Goal: Task Accomplishment & Management: Use online tool/utility

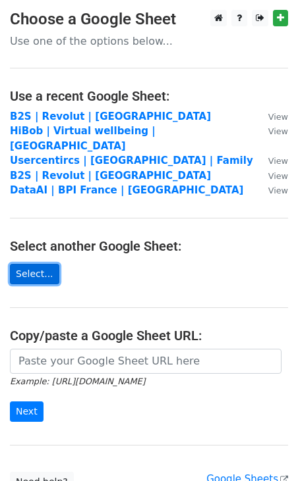
click at [37, 264] on link "Select..." at bounding box center [34, 274] width 49 height 20
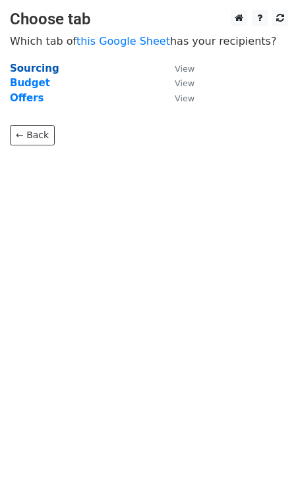
click at [22, 67] on strong "Sourcing" at bounding box center [34, 69] width 49 height 12
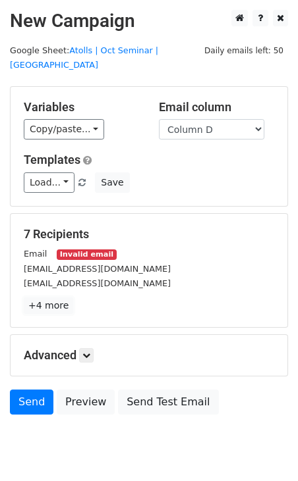
click at [59, 298] on link "+4 more" at bounding box center [48, 306] width 49 height 16
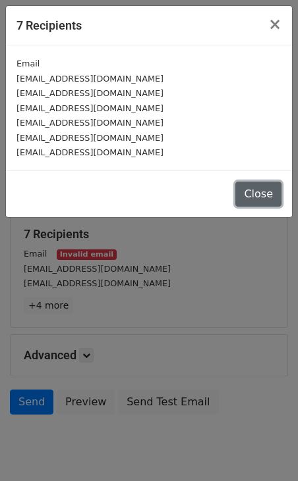
click at [265, 194] on button "Close" at bounding box center [258, 194] width 46 height 25
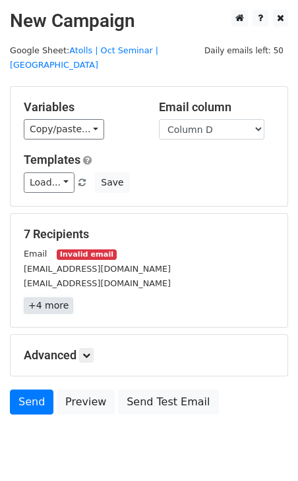
click at [51, 298] on link "+4 more" at bounding box center [48, 306] width 49 height 16
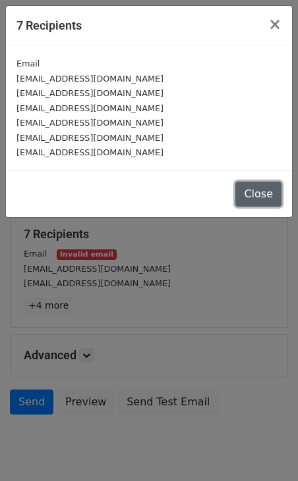
click at [260, 194] on button "Close" at bounding box center [258, 194] width 46 height 25
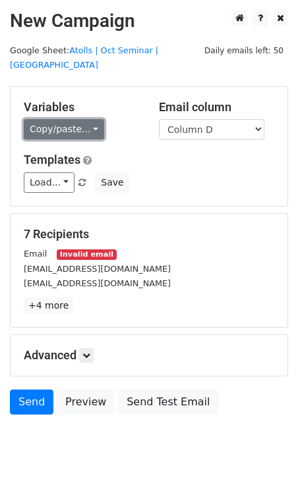
click at [61, 119] on link "Copy/paste..." at bounding box center [64, 129] width 80 height 20
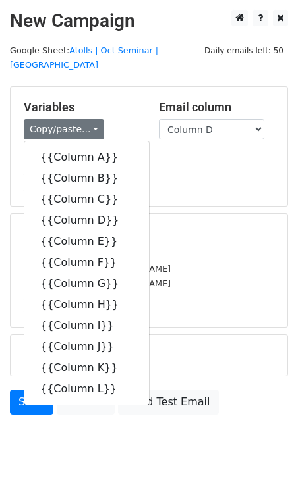
click at [182, 153] on div "Templates Load... No templates saved Save" at bounding box center [149, 173] width 270 height 40
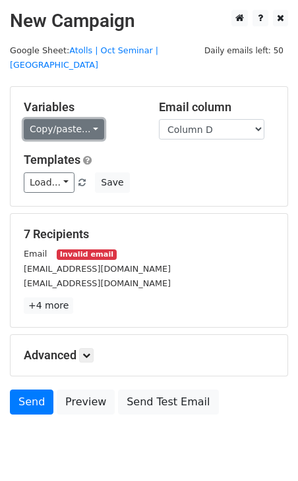
click at [63, 119] on link "Copy/paste..." at bounding box center [64, 129] width 80 height 20
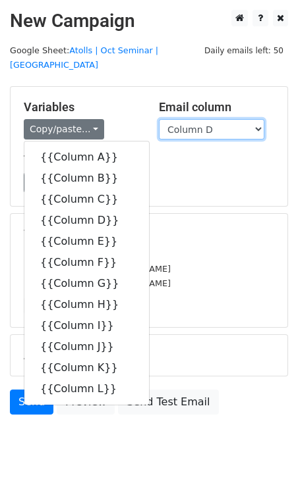
click at [198, 123] on select "Column A Column B Column C Column D Column E Column F Column G Column H Column …" at bounding box center [211, 129] width 105 height 20
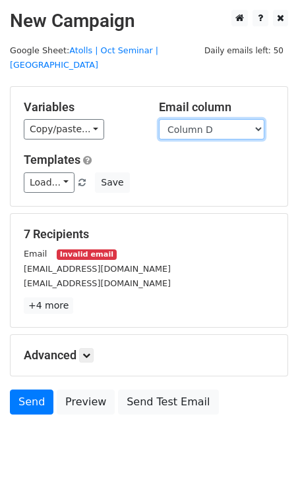
click at [199, 119] on select "Column A Column B Column C Column D Column E Column F Column G Column H Column …" at bounding box center [211, 129] width 105 height 20
click at [198, 119] on select "Column A Column B Column C Column D Column E Column F Column G Column H Column …" at bounding box center [211, 129] width 105 height 20
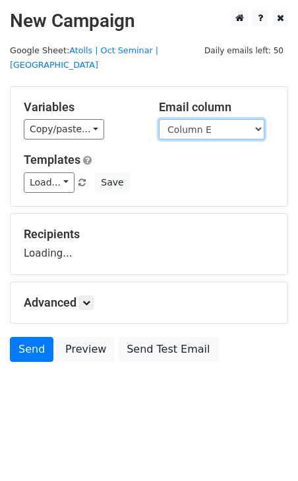
select select "Column D"
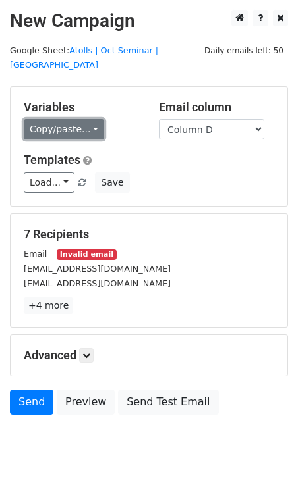
click at [70, 119] on link "Copy/paste..." at bounding box center [64, 129] width 80 height 20
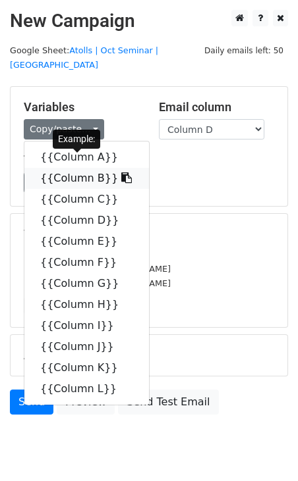
click at [121, 173] on icon at bounding box center [126, 178] width 11 height 11
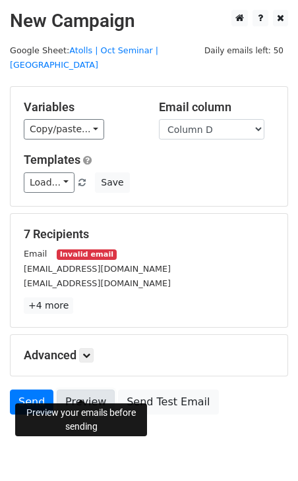
click at [86, 390] on link "Preview" at bounding box center [86, 402] width 58 height 25
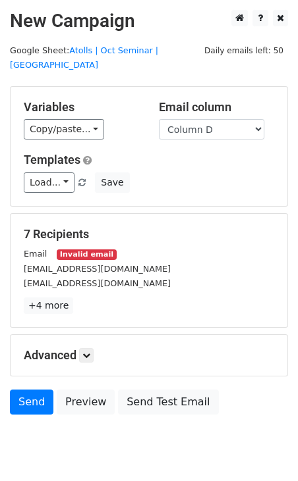
click at [46, 127] on div "Variables Copy/paste... {{Column A}} {{Column B}} {{Column C}} {{Column D}} {{C…" at bounding box center [149, 146] width 277 height 119
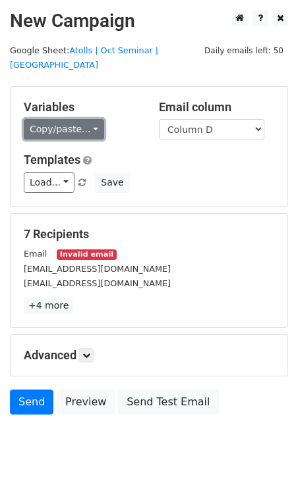
click at [51, 119] on link "Copy/paste..." at bounding box center [64, 129] width 80 height 20
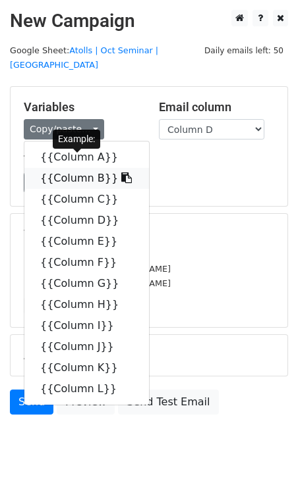
click at [64, 168] on link "{{Column B}}" at bounding box center [86, 178] width 124 height 21
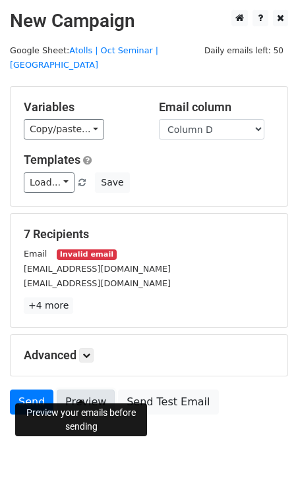
click at [84, 390] on link "Preview" at bounding box center [86, 402] width 58 height 25
